Goal: Task Accomplishment & Management: Manage account settings

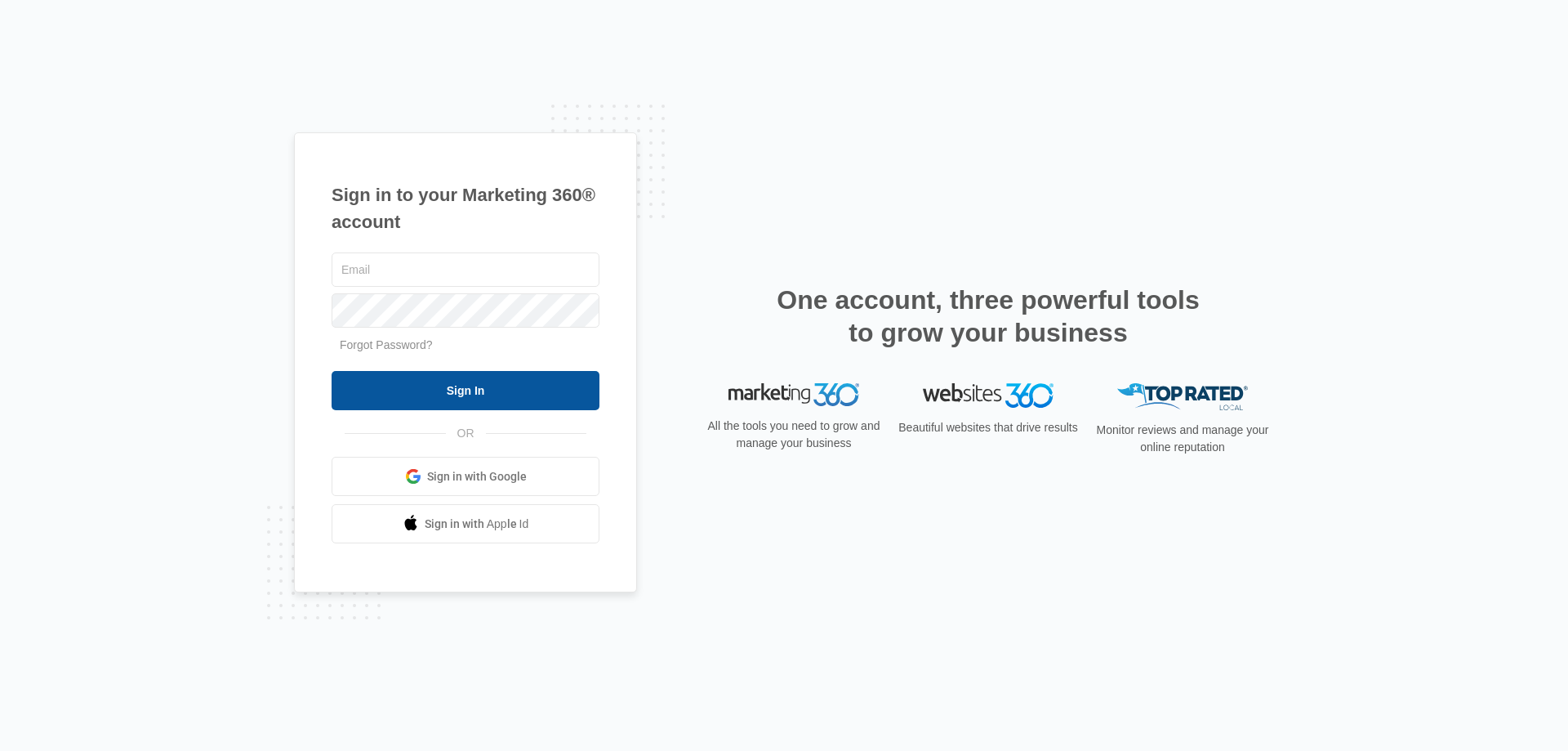
type input "[EMAIL_ADDRESS][DOMAIN_NAME]"
click at [403, 392] on input "Sign In" at bounding box center [466, 391] width 268 height 39
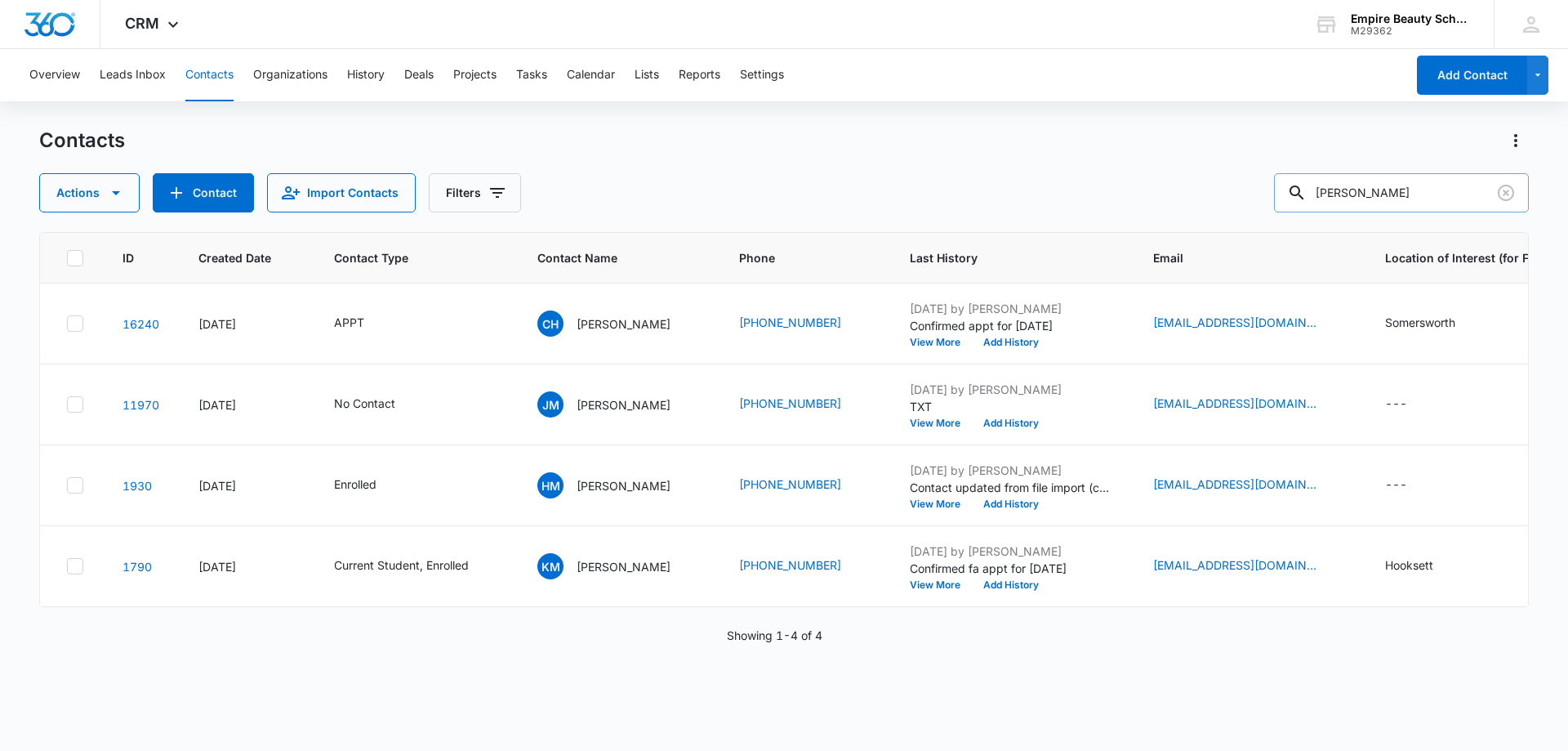
click at [1414, 194] on input "mccabe" at bounding box center [1402, 193] width 255 height 39
click at [1414, 193] on input "mccabe" at bounding box center [1402, 193] width 255 height 39
type input "mochrie"
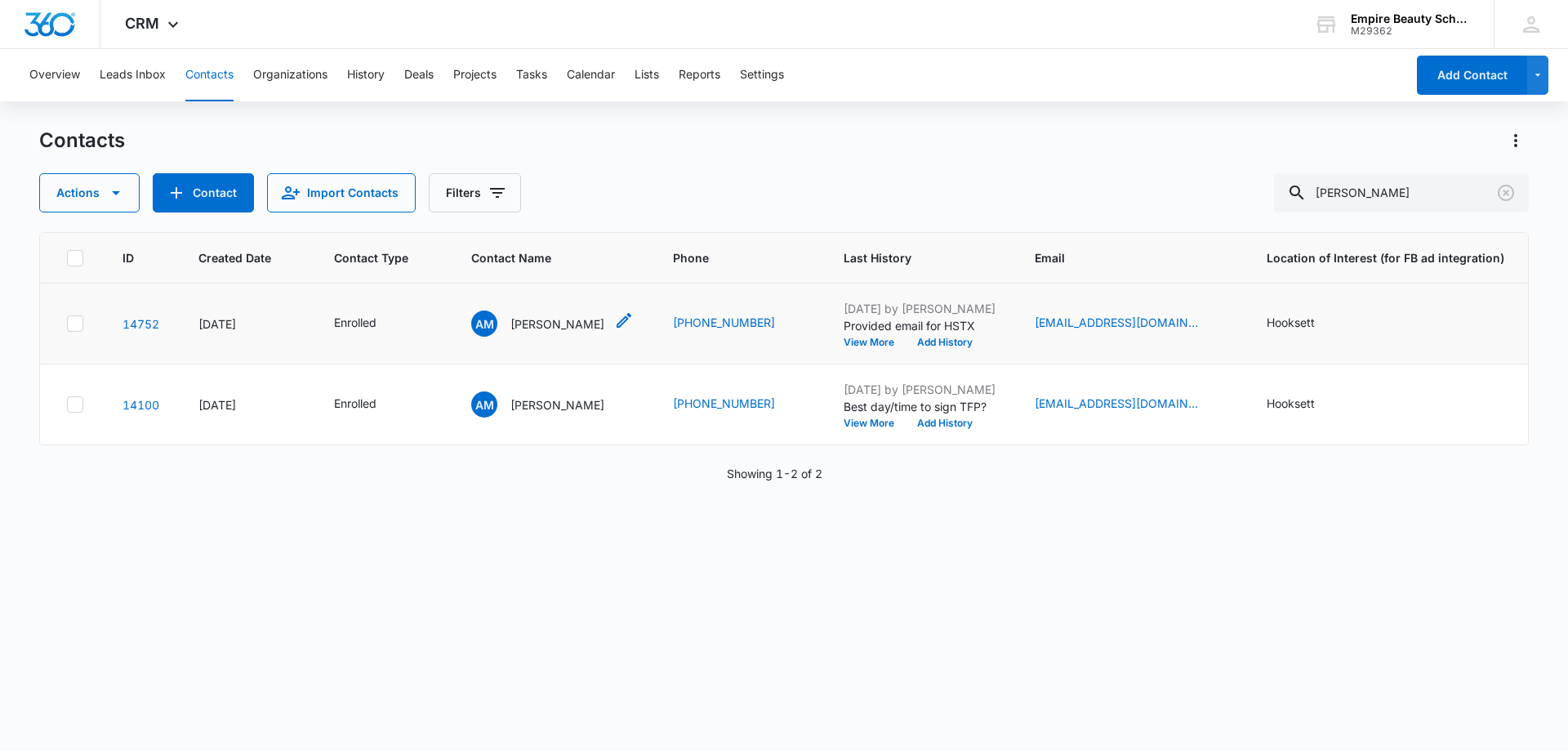
click at [553, 327] on p "Angie Mochrie" at bounding box center [558, 323] width 94 height 17
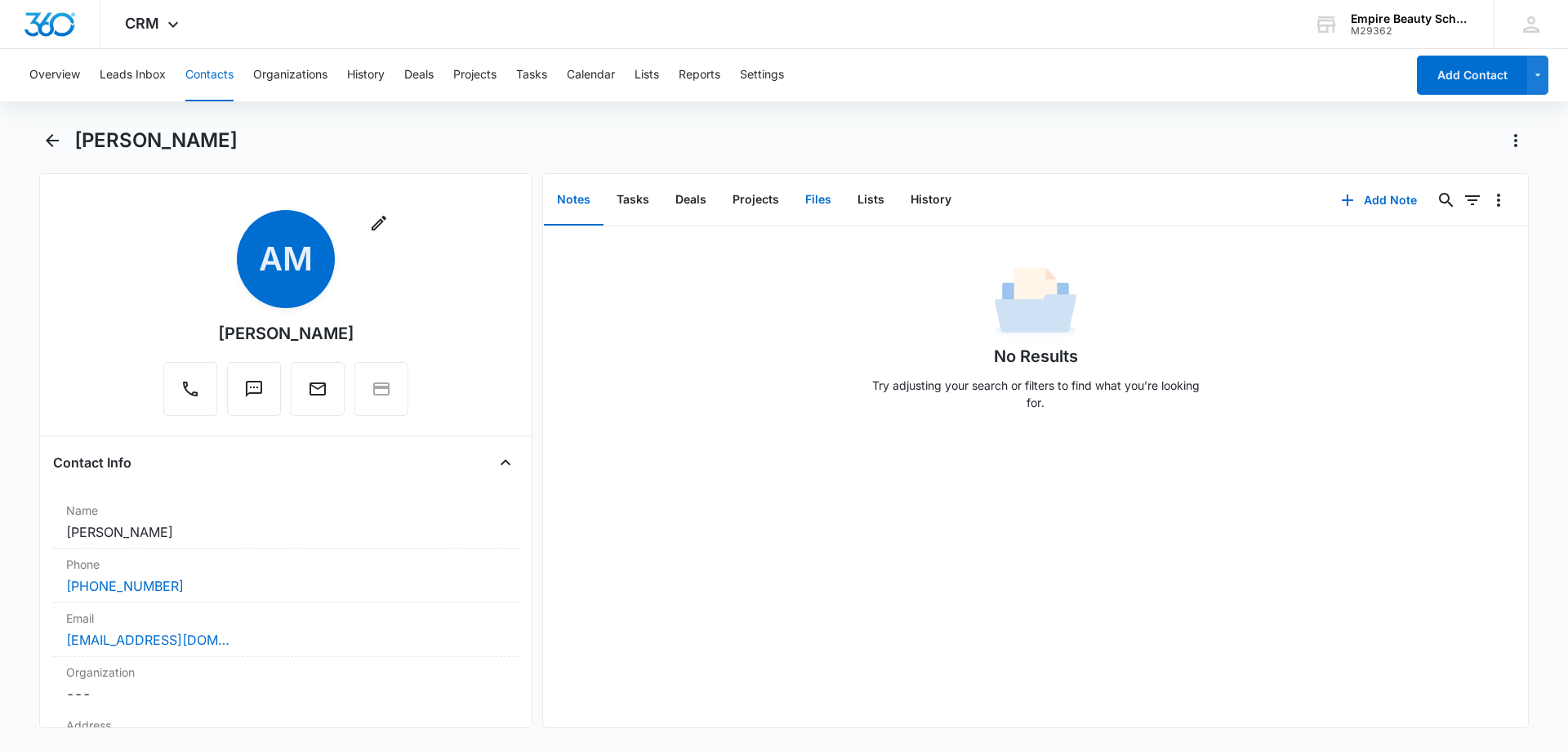
click at [814, 201] on button "Files" at bounding box center [818, 200] width 52 height 51
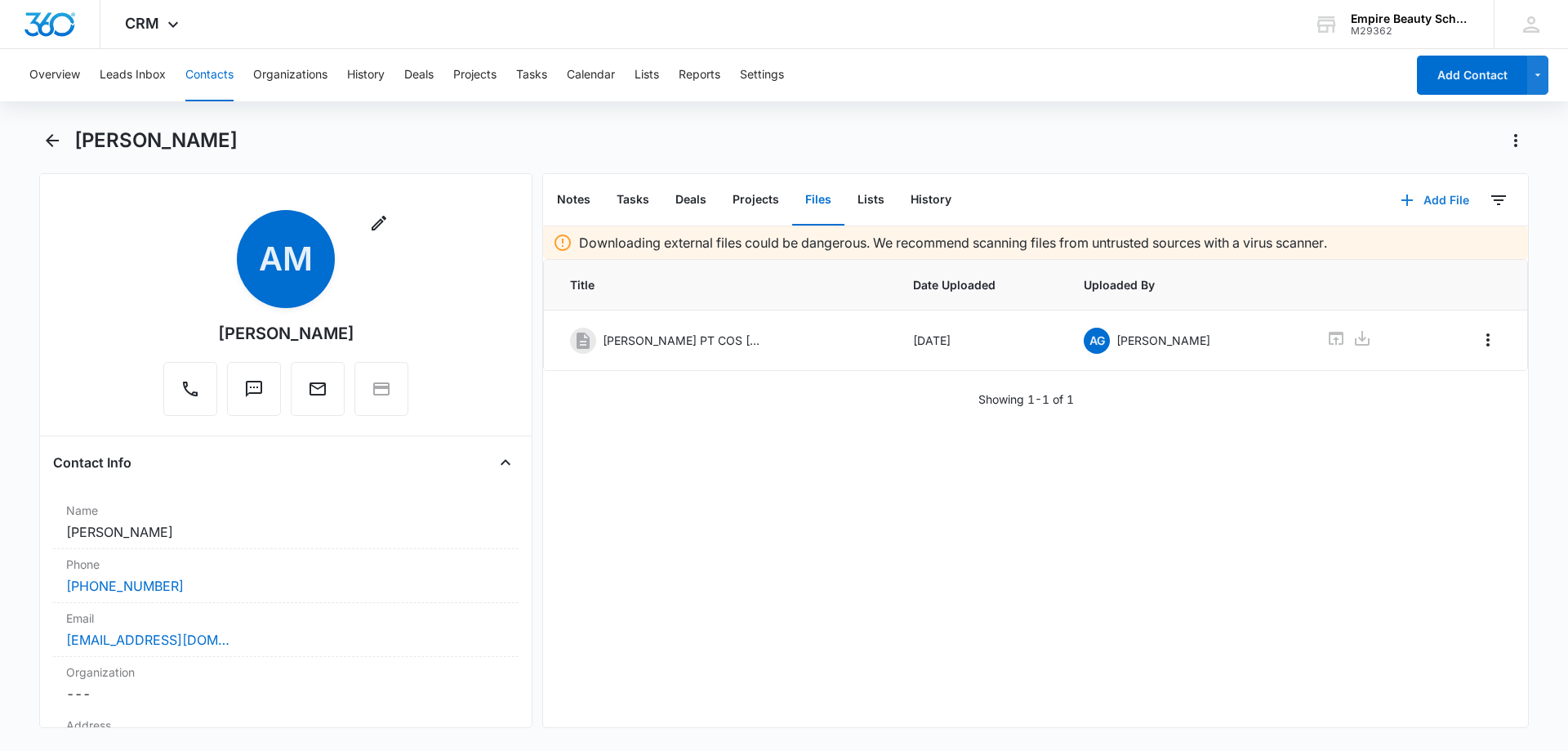
click at [1435, 194] on button "Add File" at bounding box center [1435, 201] width 101 height 39
click at [1410, 248] on div "Upload Files" at bounding box center [1413, 252] width 66 height 11
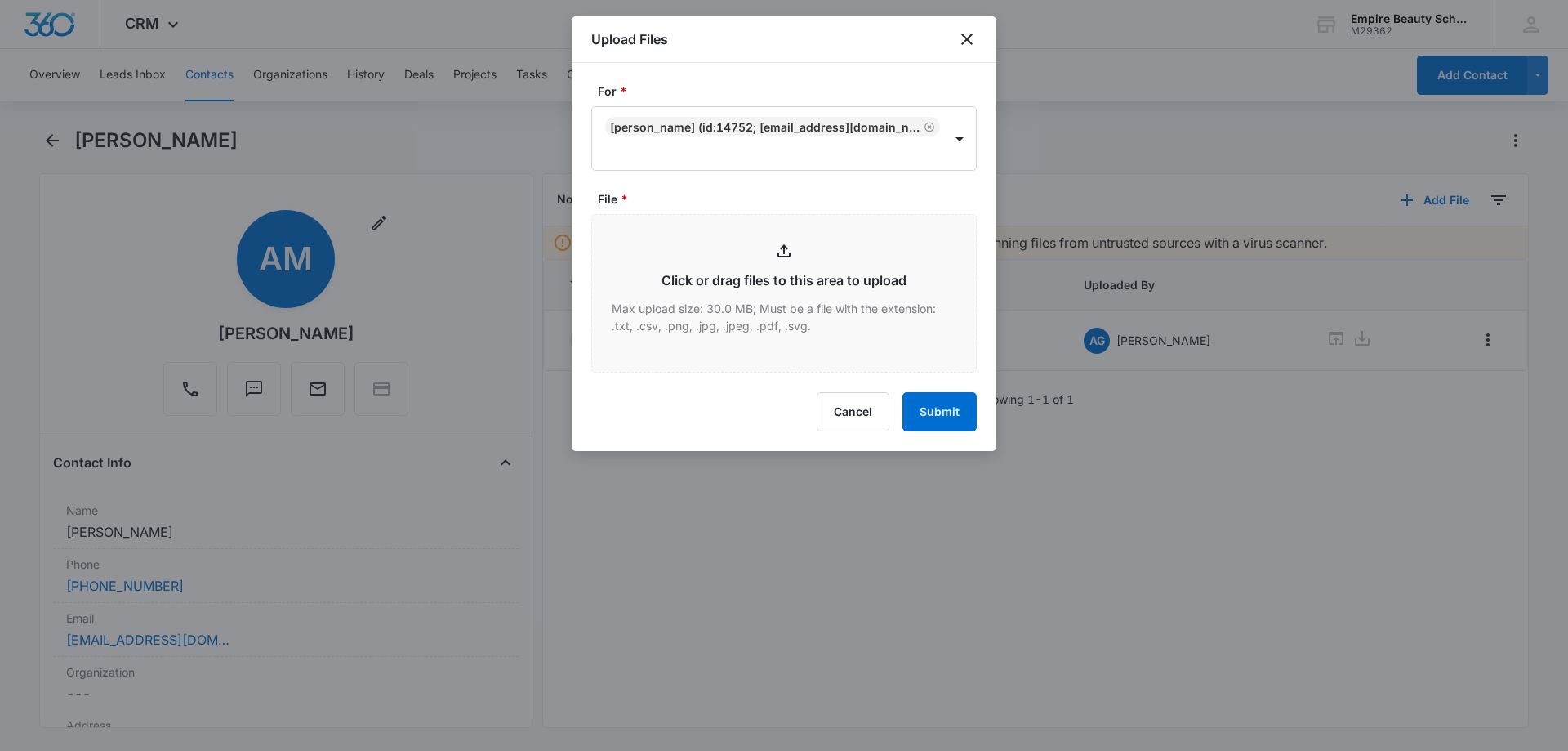
type input "C:\fakepath\Angie Mochrie PT COS Sept 2025.pdf"
click at [969, 35] on icon "close" at bounding box center [966, 38] width 20 height 20
